Goal: Information Seeking & Learning: Compare options

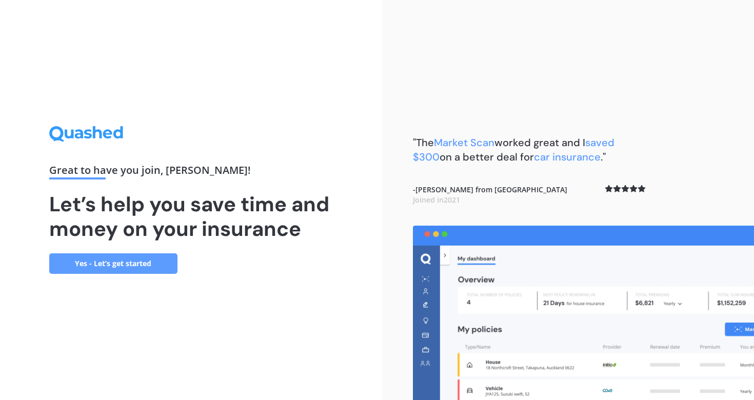
click at [128, 259] on link "Yes - Let’s get started" at bounding box center [113, 263] width 128 height 21
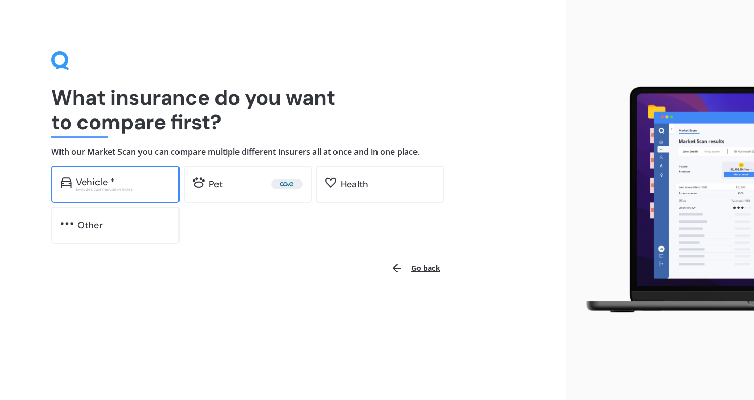
click at [136, 191] on div "Vehicle * Excludes commercial vehicles" at bounding box center [115, 184] width 128 height 37
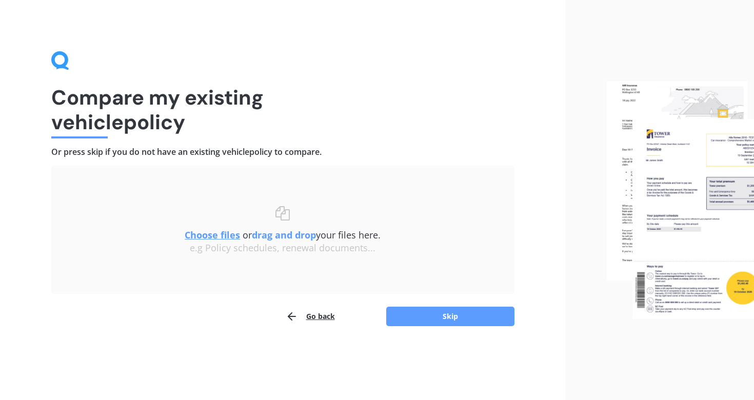
click at [222, 239] on u "Choose files" at bounding box center [212, 235] width 55 height 12
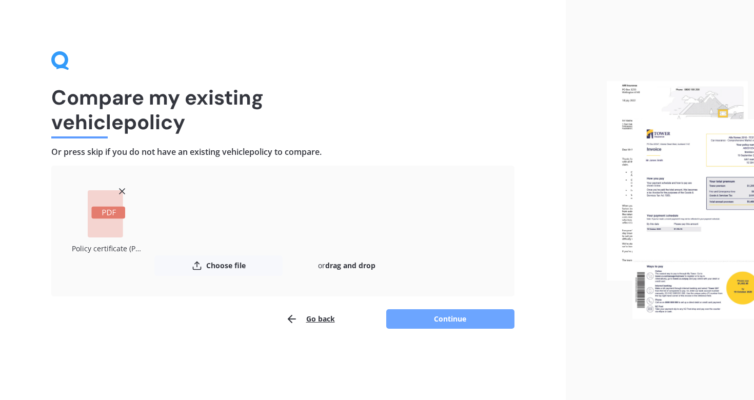
click at [463, 314] on button "Continue" at bounding box center [450, 318] width 128 height 19
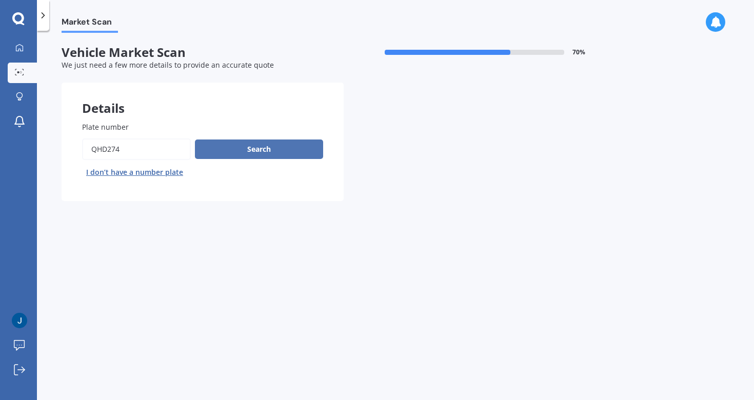
click at [278, 149] on button "Search" at bounding box center [259, 149] width 128 height 19
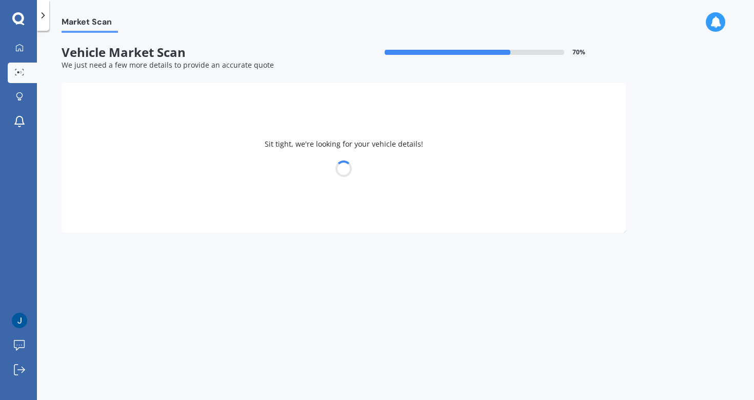
select select "TOYOTA"
select select "RAV-4"
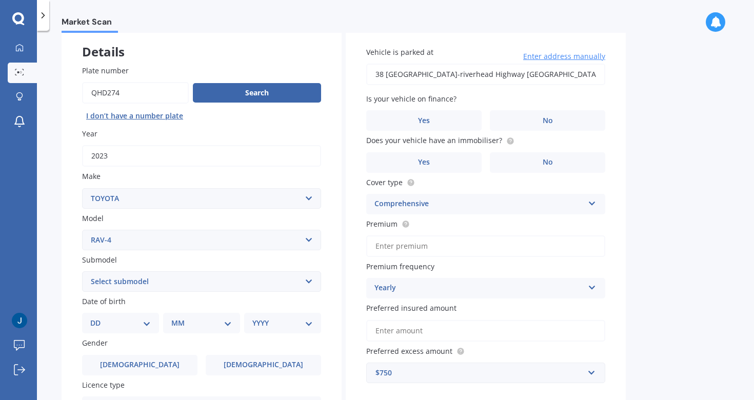
scroll to position [52, 0]
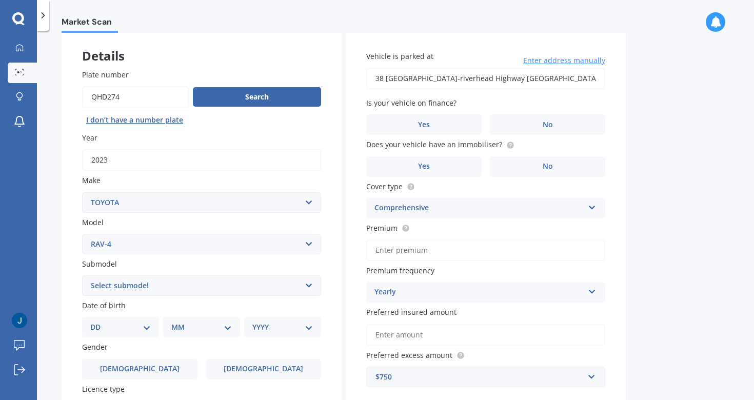
click at [551, 60] on span "Enter address manually" at bounding box center [564, 60] width 82 height 10
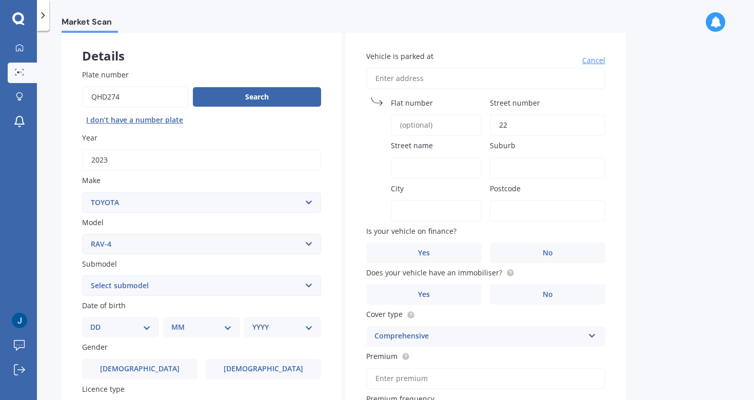
type input "22"
type input "b"
type input "[GEOGRAPHIC_DATA]"
click at [504, 171] on input "Suburb" at bounding box center [547, 168] width 115 height 22
type input "[GEOGRAPHIC_DATA]"
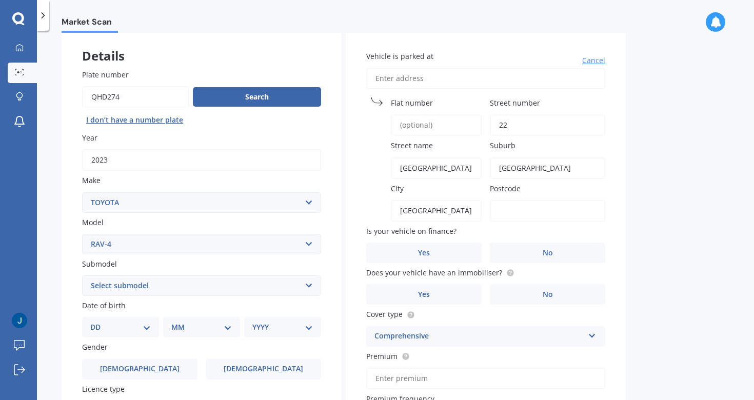
type input "[GEOGRAPHIC_DATA]"
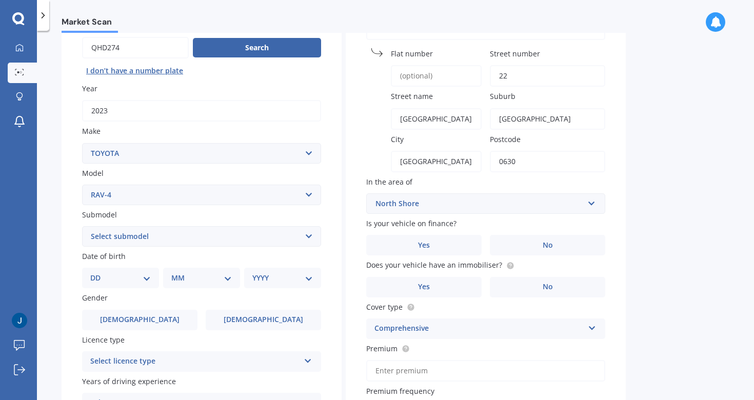
scroll to position [103, 0]
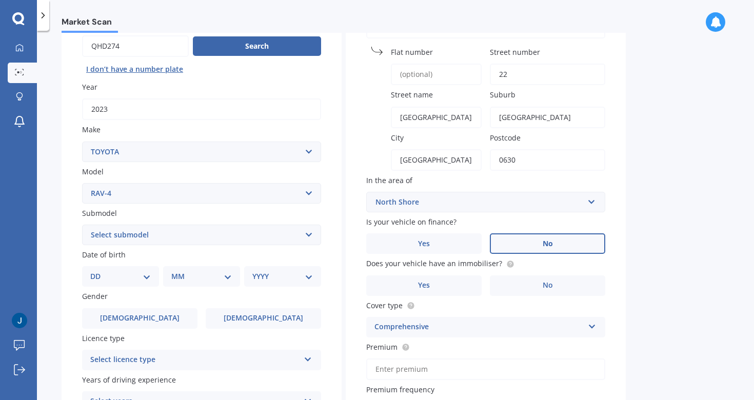
type input "0630"
click at [520, 241] on label "No" at bounding box center [547, 243] width 115 height 21
click at [0, 0] on input "No" at bounding box center [0, 0] width 0 height 0
click at [535, 282] on label "No" at bounding box center [547, 285] width 115 height 21
click at [0, 0] on input "No" at bounding box center [0, 0] width 0 height 0
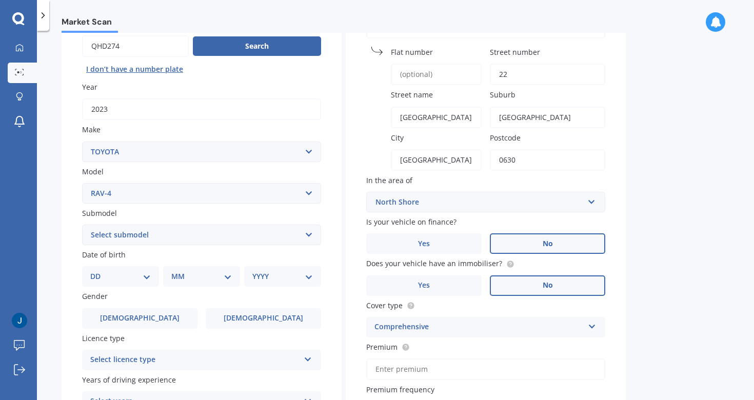
scroll to position [134, 0]
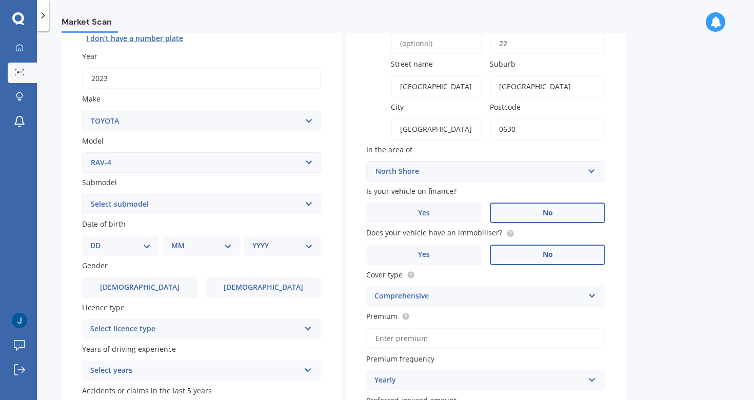
select select "HYBRID"
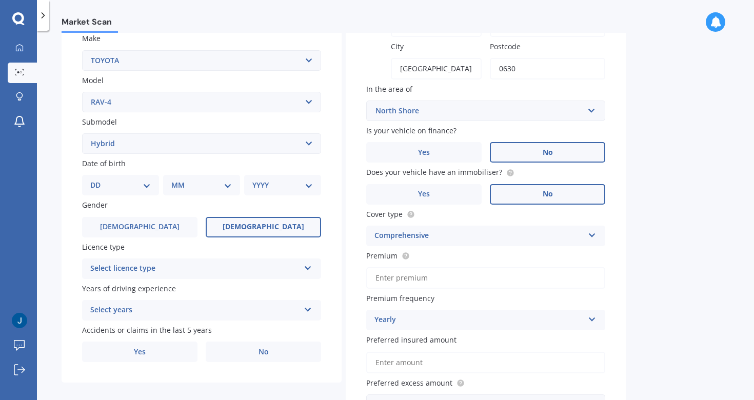
scroll to position [195, 0]
click at [244, 223] on label "[DEMOGRAPHIC_DATA]" at bounding box center [263, 226] width 115 height 21
click at [0, 0] on input "[DEMOGRAPHIC_DATA]" at bounding box center [0, 0] width 0 height 0
select select "22"
select select "02"
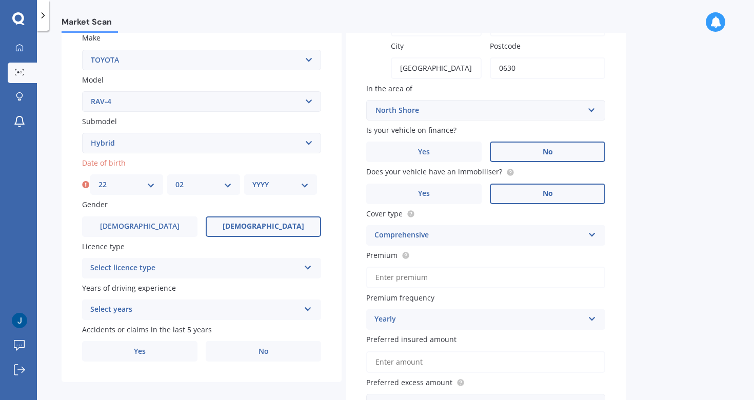
select select "1979"
click at [199, 262] on div "Select licence type" at bounding box center [194, 268] width 209 height 12
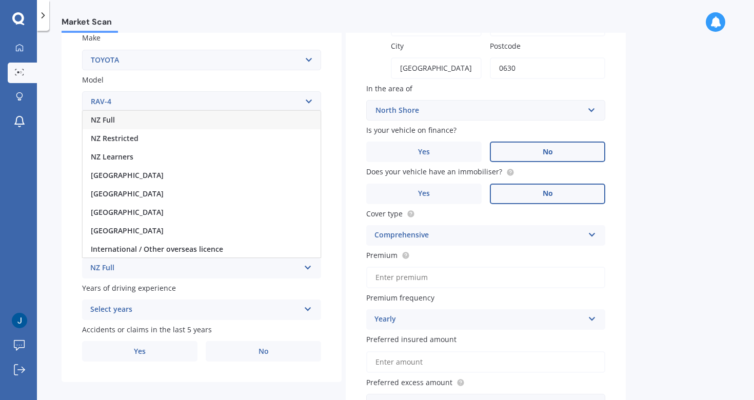
click at [184, 117] on div "NZ Full" at bounding box center [202, 120] width 238 height 18
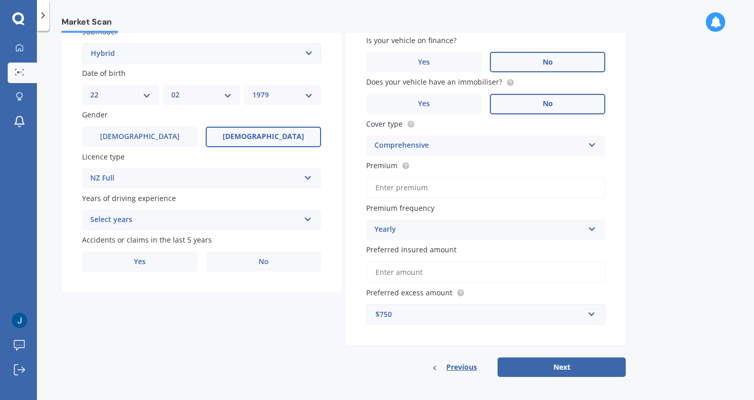
scroll to position [284, 0]
click at [170, 216] on div "Select years" at bounding box center [194, 220] width 209 height 12
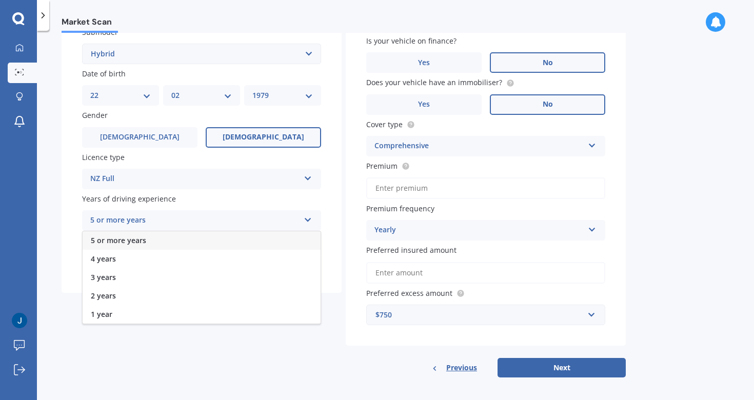
click at [158, 240] on div "5 or more years" at bounding box center [202, 240] width 238 height 18
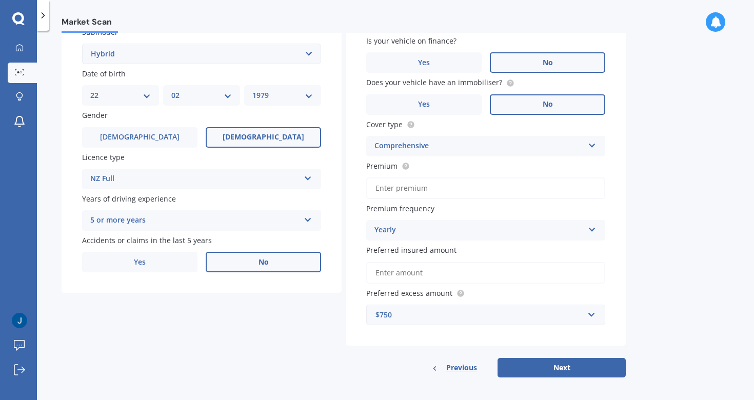
click at [244, 257] on label "No" at bounding box center [263, 262] width 115 height 21
click at [0, 0] on input "No" at bounding box center [0, 0] width 0 height 0
click at [488, 274] on input "Preferred insured amount" at bounding box center [485, 273] width 239 height 22
click at [549, 364] on button "Next" at bounding box center [562, 367] width 128 height 19
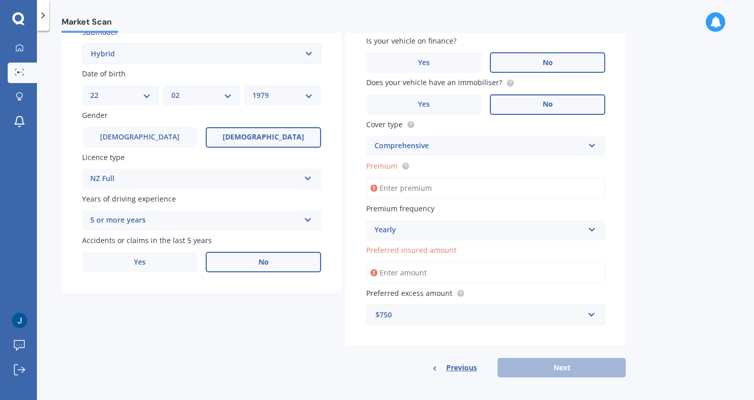
scroll to position [0, 0]
click at [443, 188] on input "Premium" at bounding box center [485, 188] width 239 height 22
type input "$1,197.00"
click at [498, 270] on input "Preferred insured amount" at bounding box center [485, 273] width 239 height 22
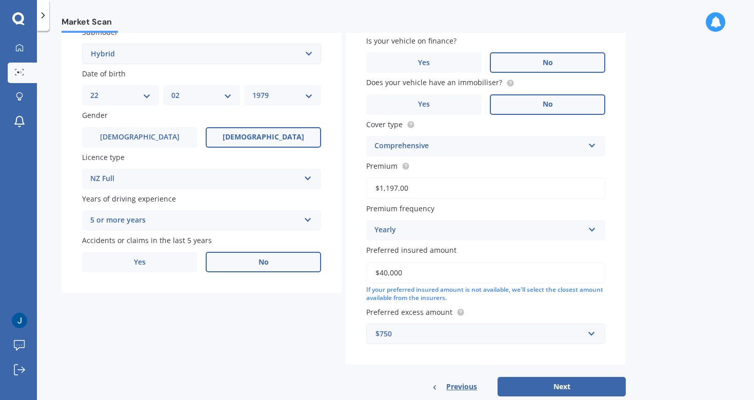
drag, startPoint x: 501, startPoint y: 273, endPoint x: 367, endPoint y: 269, distance: 134.4
click at [367, 269] on input "$40,000" at bounding box center [485, 273] width 239 height 22
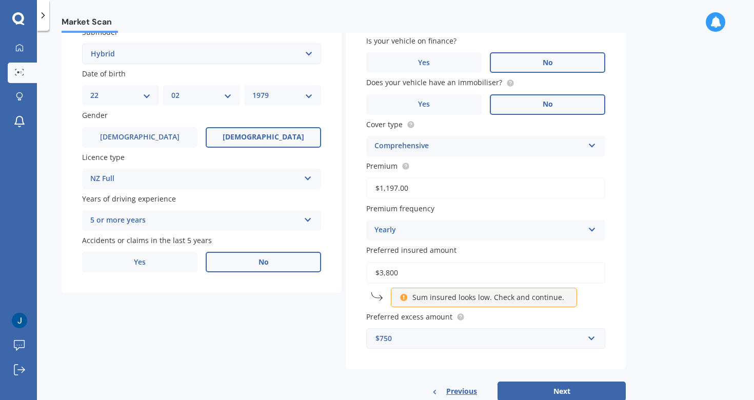
type input "$38,000"
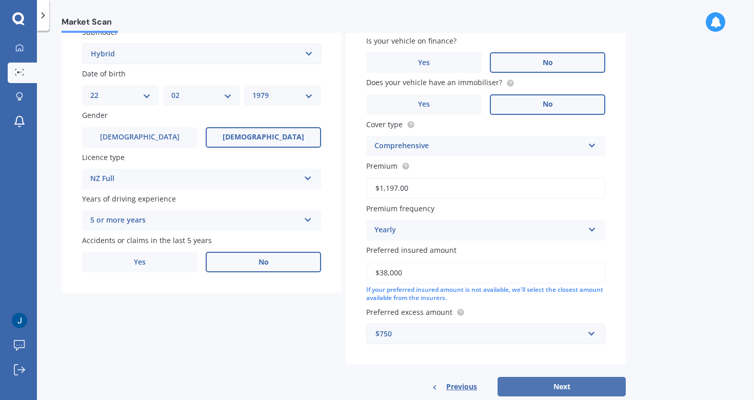
click at [538, 390] on button "Next" at bounding box center [562, 386] width 128 height 19
select select "22"
select select "02"
select select "1979"
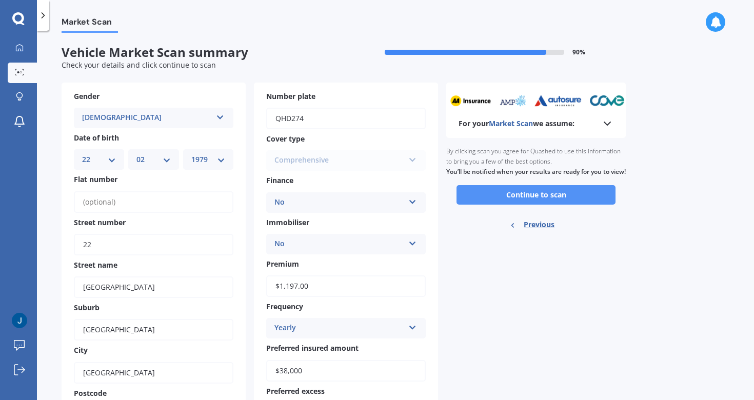
click at [492, 205] on button "Continue to scan" at bounding box center [535, 194] width 159 height 19
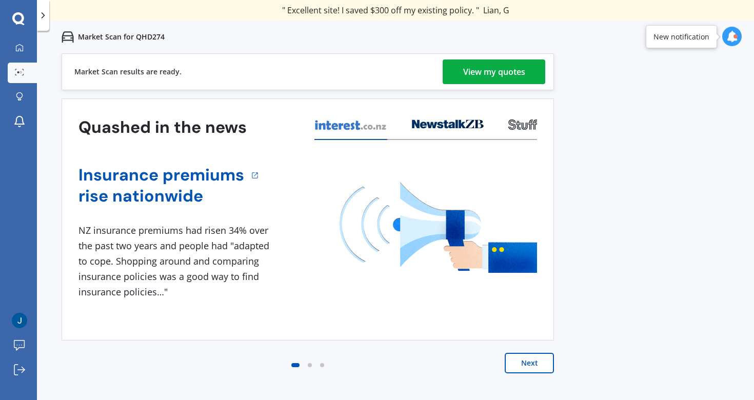
click at [502, 70] on div "View my quotes" at bounding box center [494, 71] width 62 height 25
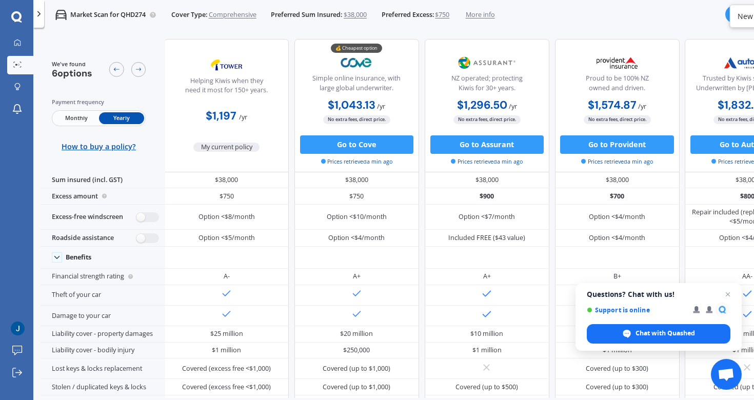
scroll to position [0, 2]
click at [728, 295] on span "Close chat" at bounding box center [728, 294] width 13 height 13
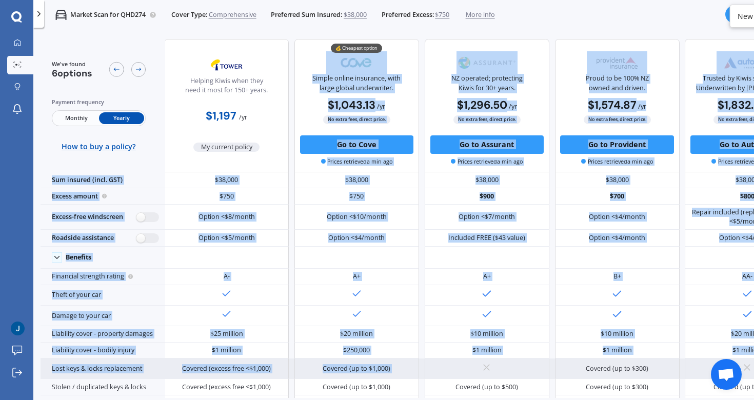
drag, startPoint x: 336, startPoint y: 398, endPoint x: 478, endPoint y: 386, distance: 142.1
click at [478, 386] on div "We've found 6 options Payment frequency Monthly Yearly How to buy a policy? Hel…" at bounding box center [397, 231] width 713 height 398
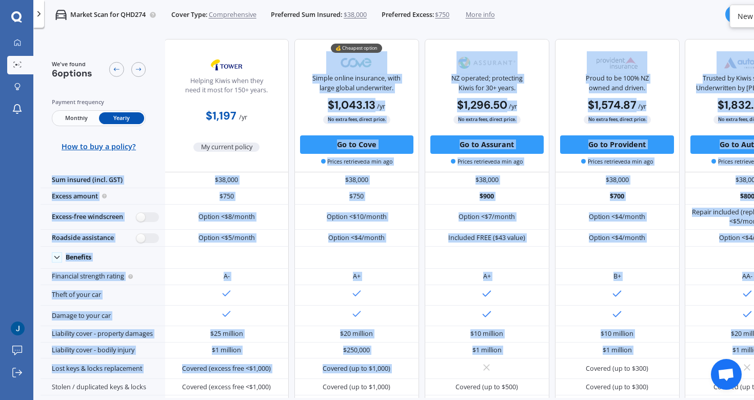
click at [555, 39] on div "Helping Kiwis when they need it most for 150+ years. $1,197 / yr My current pol…" at bounding box center [552, 105] width 776 height 133
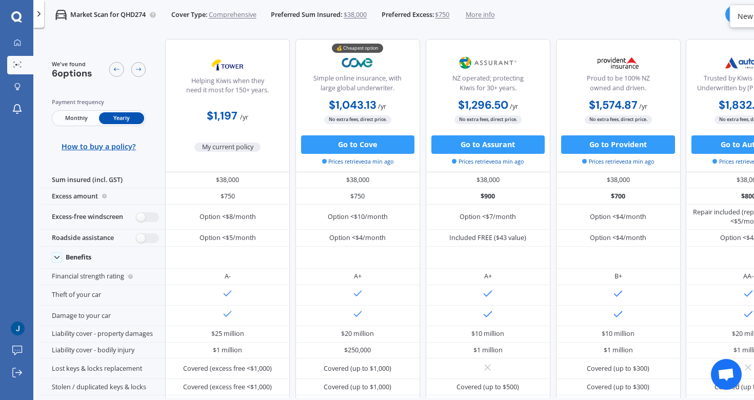
scroll to position [0, 0]
click at [23, 43] on div at bounding box center [18, 43] width 14 height 9
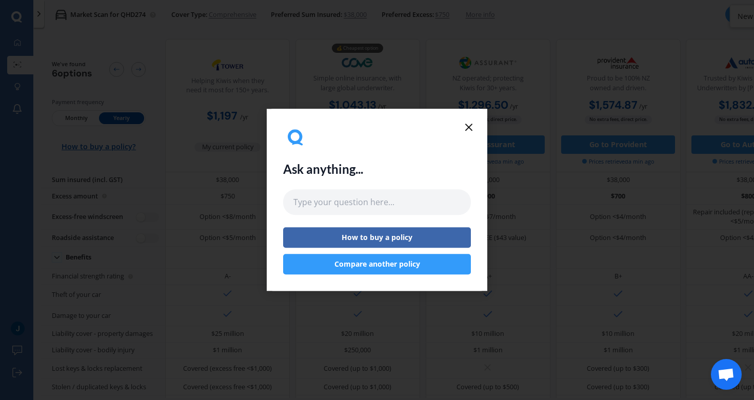
click at [465, 128] on icon at bounding box center [469, 127] width 12 height 12
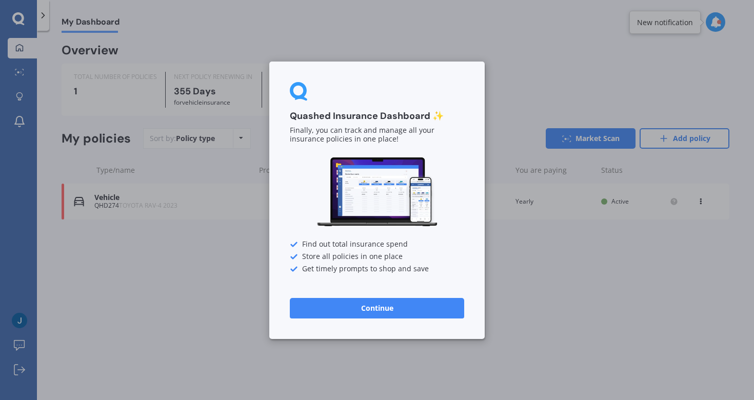
click at [368, 305] on button "Continue" at bounding box center [377, 307] width 174 height 21
